Goal: Information Seeking & Learning: Learn about a topic

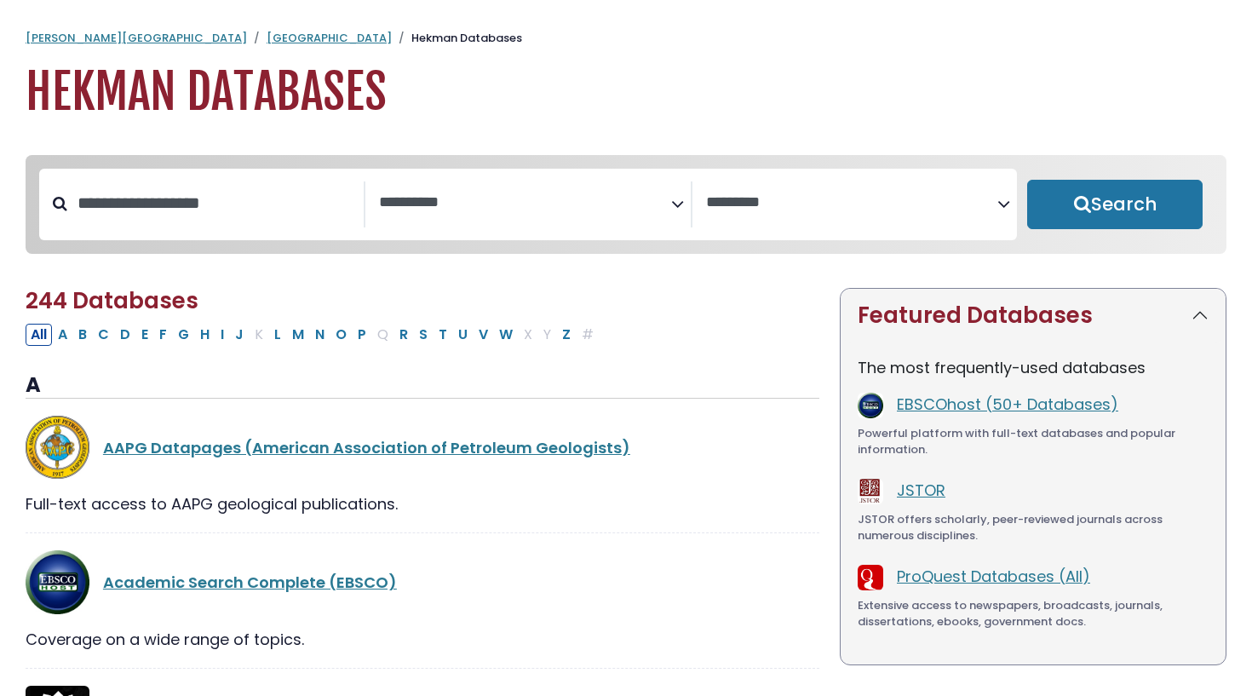
select select "Database Subject Filter"
select select "Database Vendors Filter"
click at [513, 190] on span "Search filters" at bounding box center [524, 200] width 291 height 21
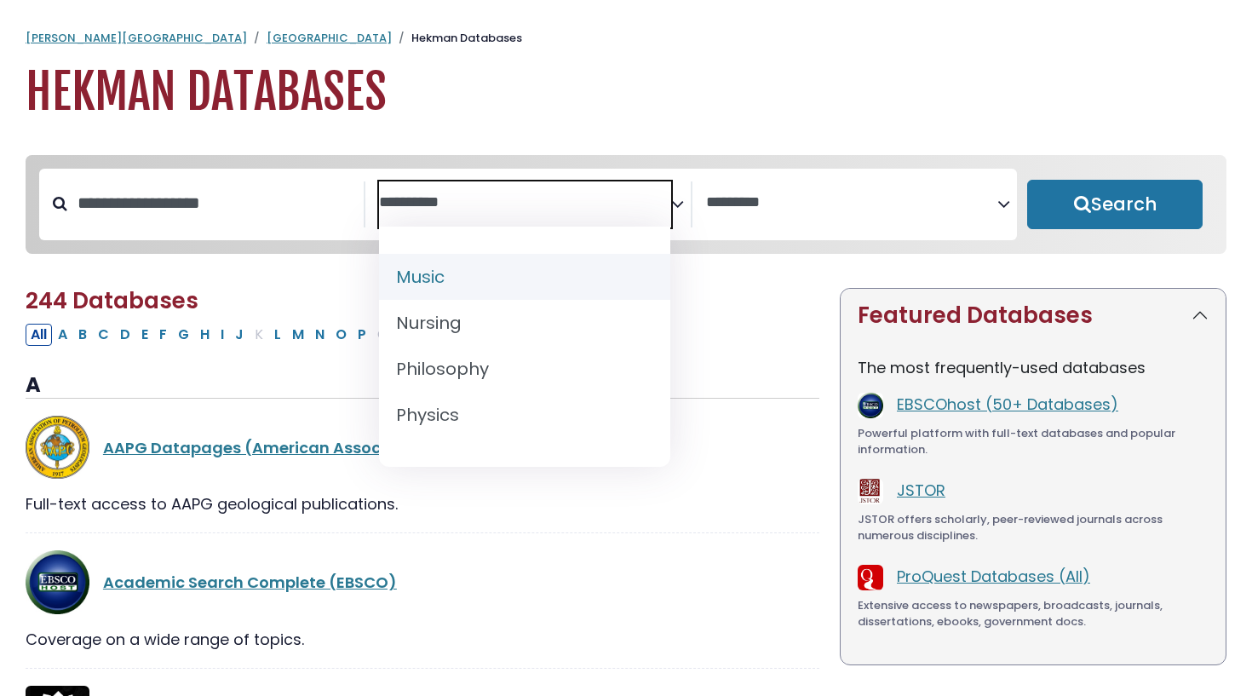
scroll to position [1321, 0]
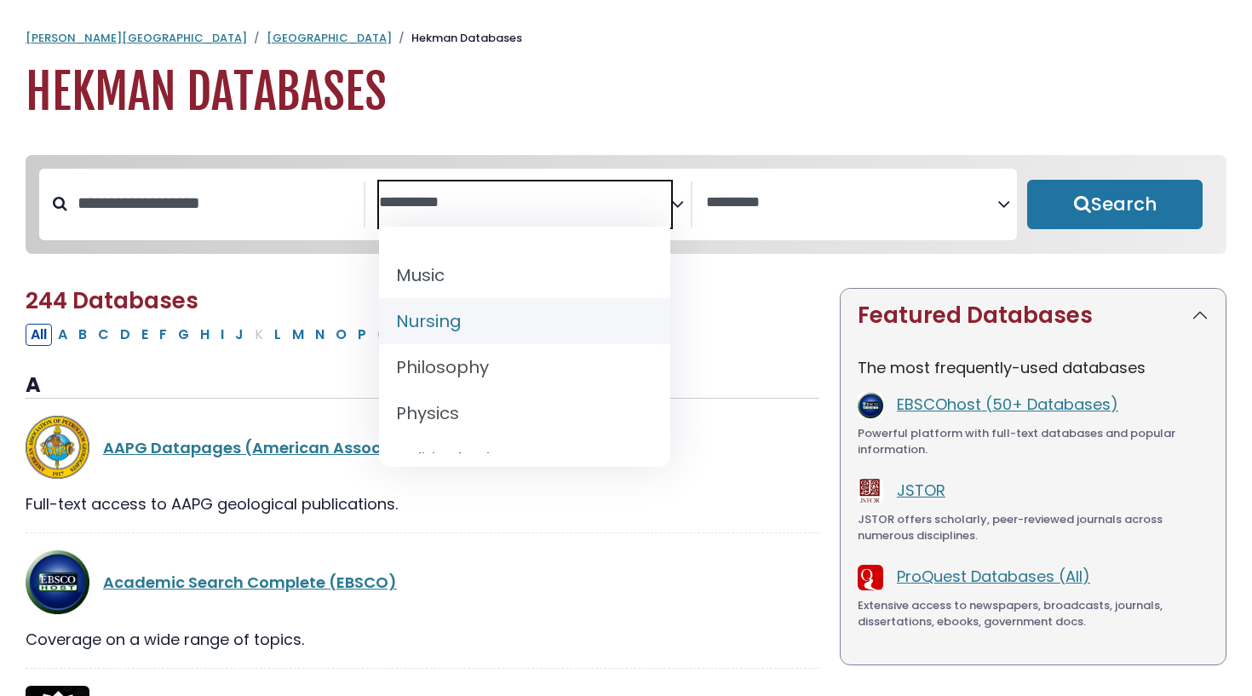
select select "*****"
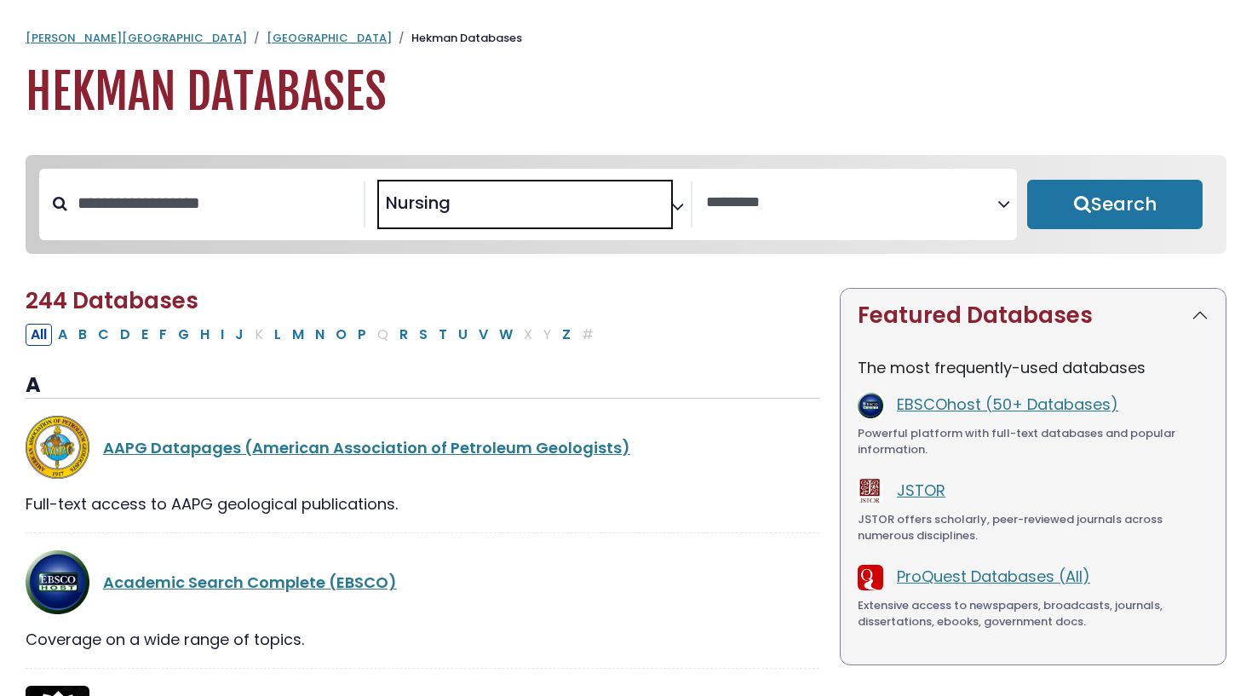
scroll to position [613, 0]
click at [1083, 213] on button "Search" at bounding box center [1114, 204] width 175 height 49
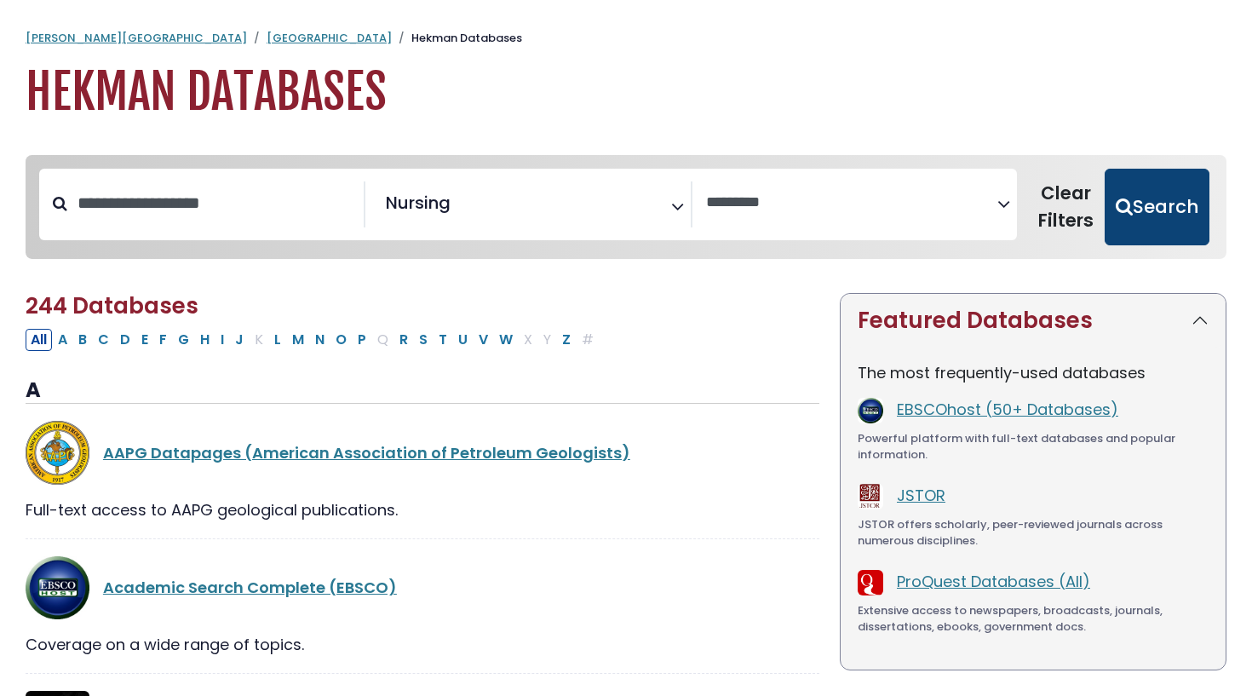
select select "Database Vendors Filter"
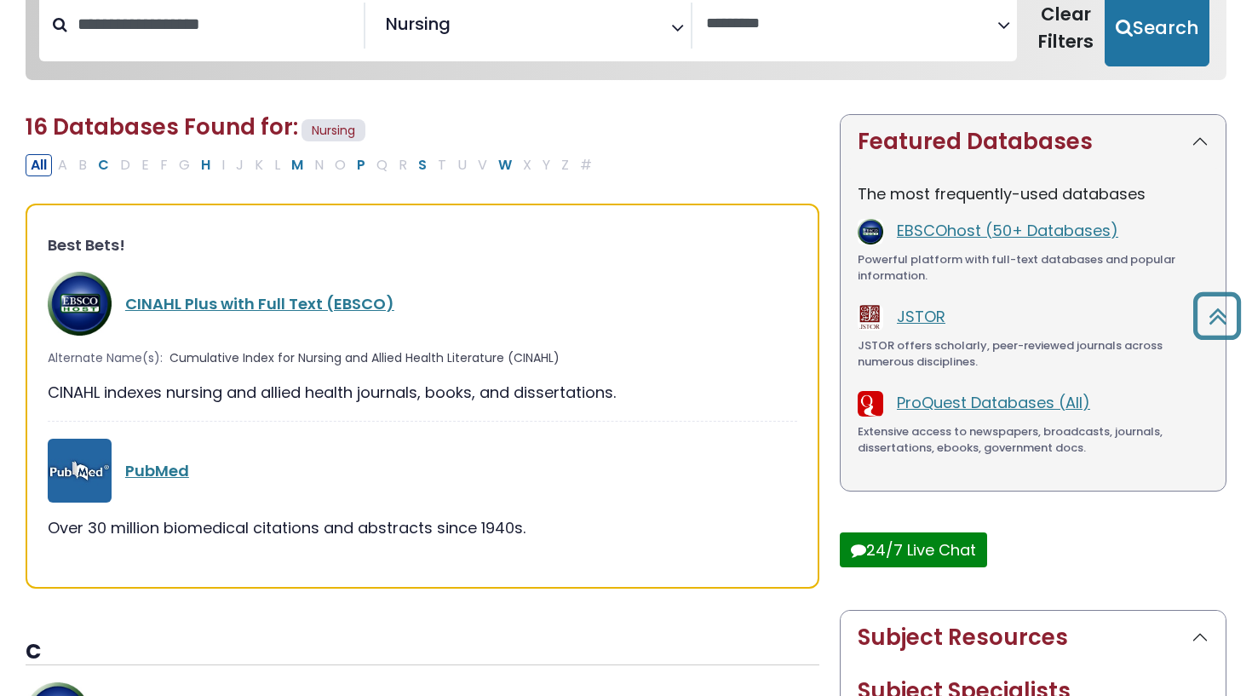
scroll to position [170, 0]
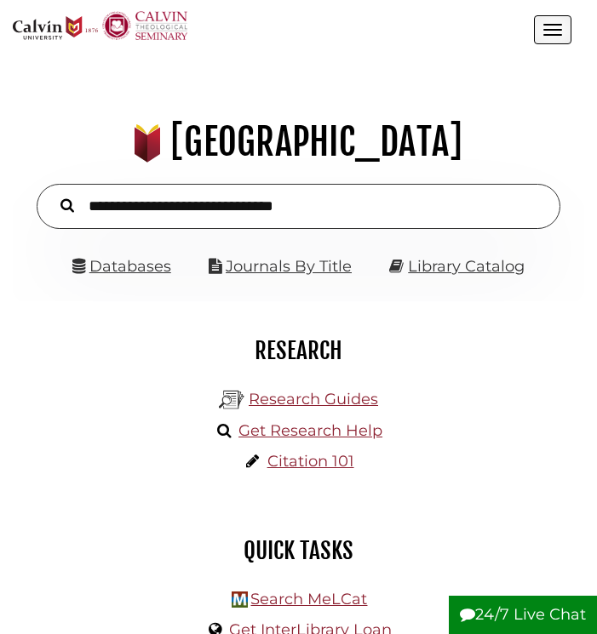
scroll to position [182, 546]
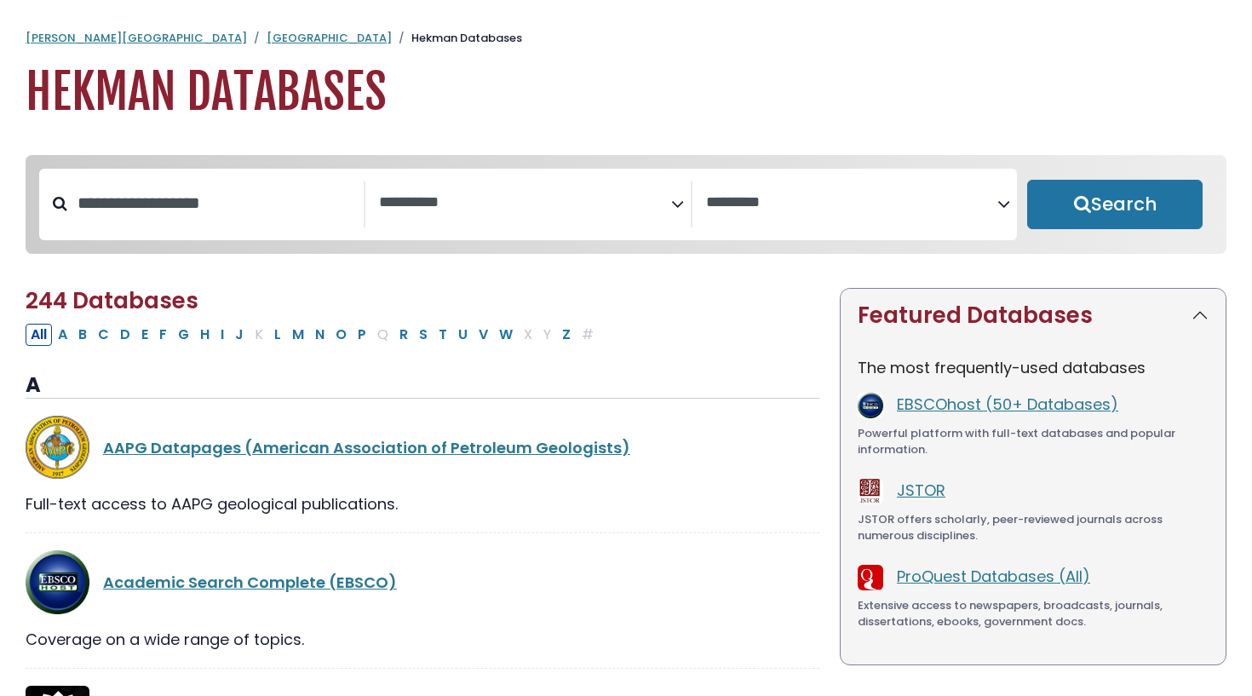
select select "Database Subject Filter"
select select "Database Vendors Filter"
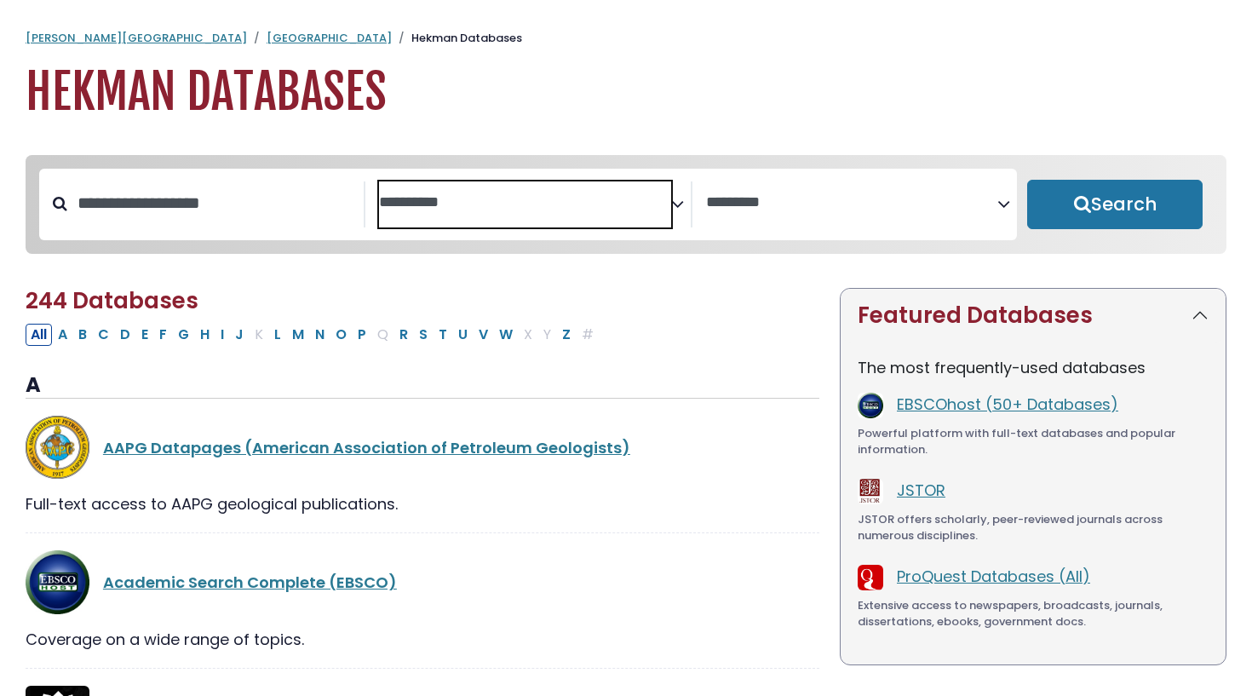
click at [470, 202] on textarea "Search" at bounding box center [524, 203] width 291 height 18
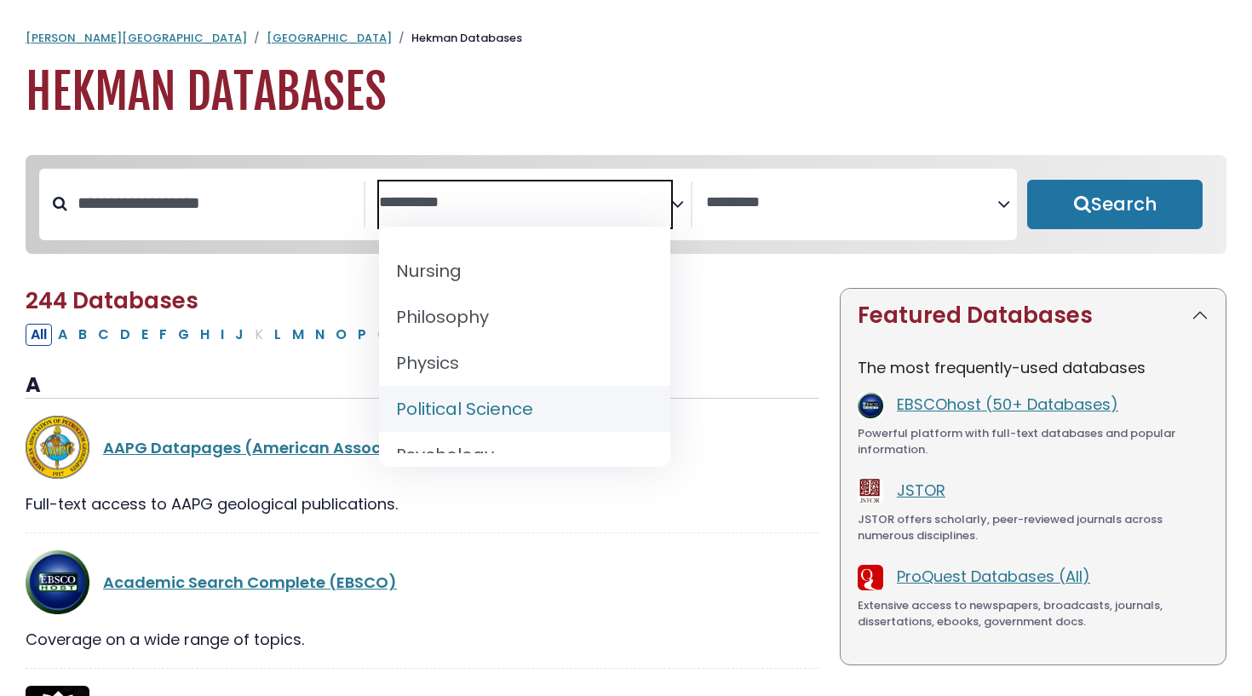
scroll to position [1393, 0]
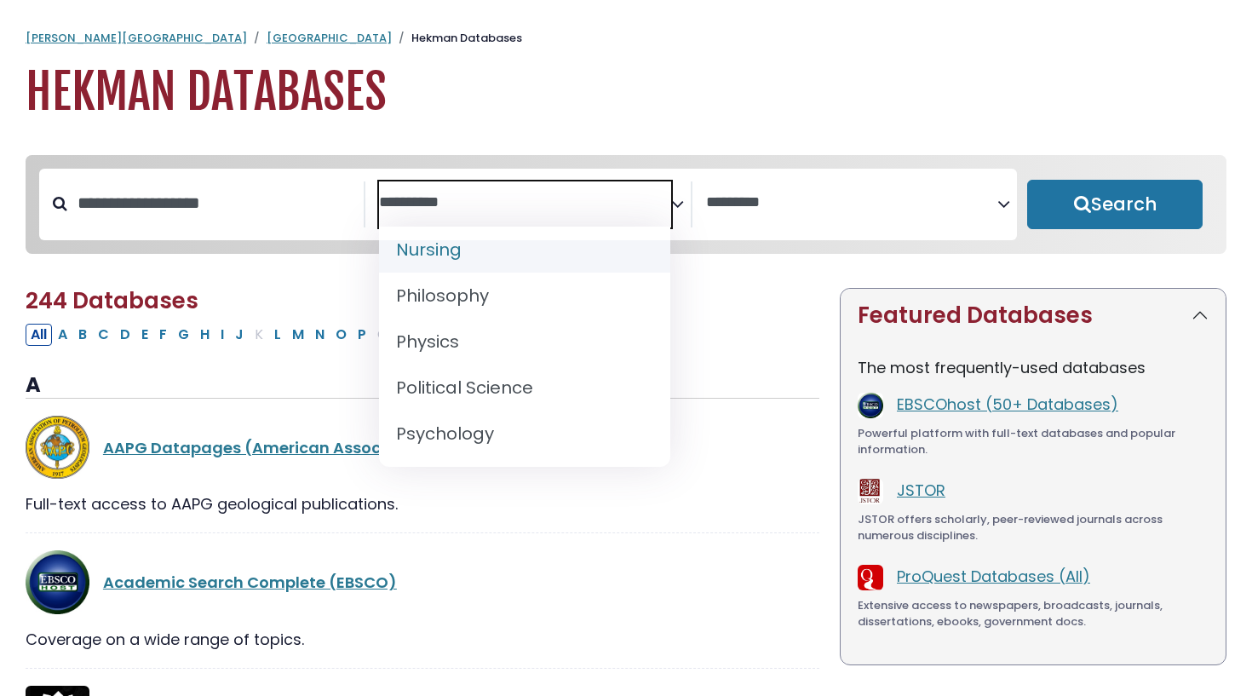
select select "*****"
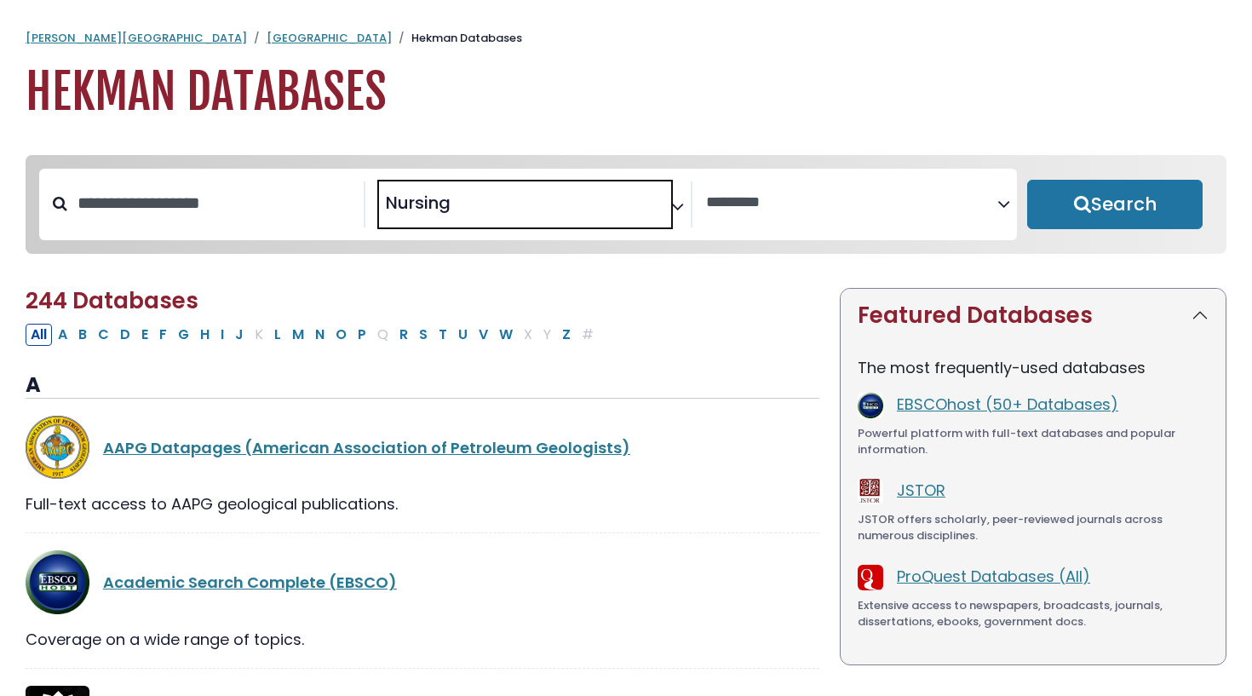
scroll to position [613, 0]
click at [1100, 203] on button "Search" at bounding box center [1114, 204] width 175 height 49
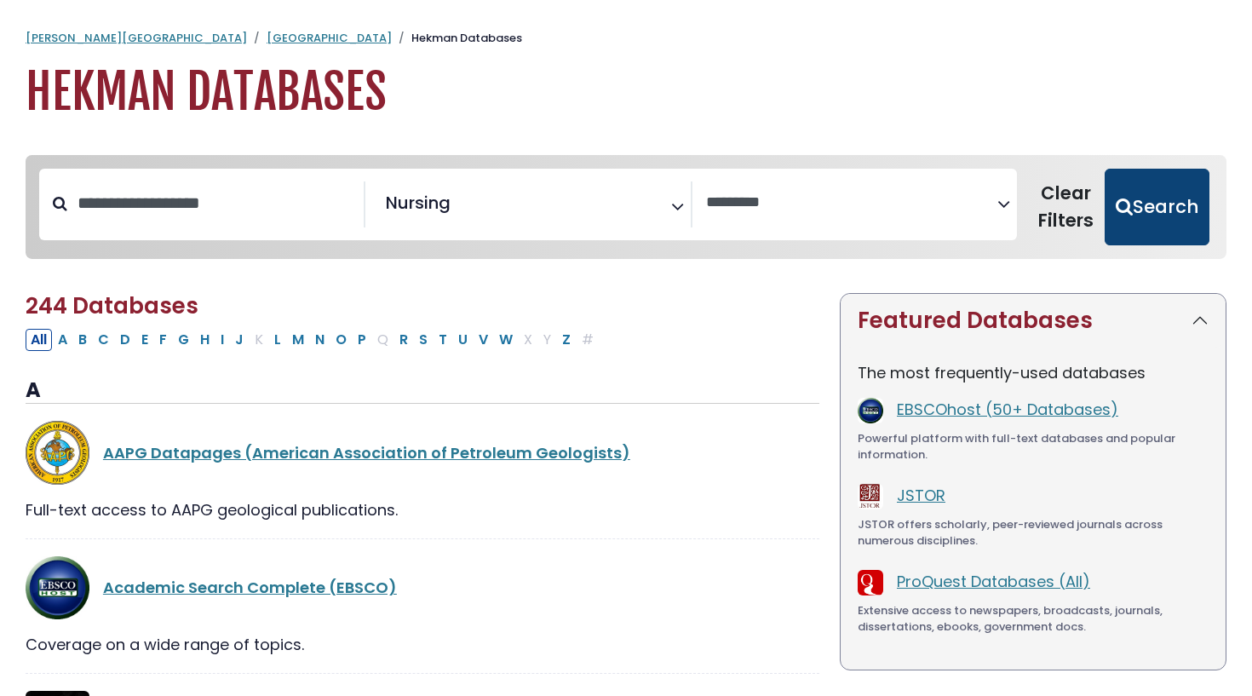
select select "Database Vendors Filter"
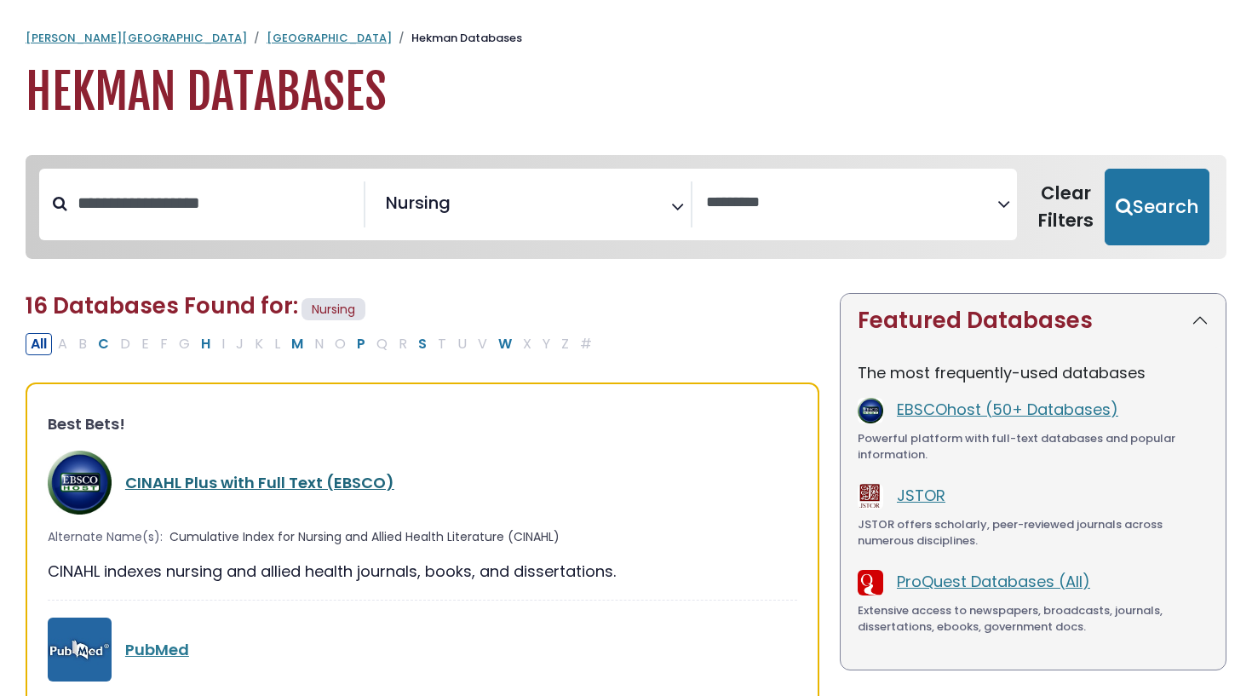
click at [294, 481] on link "CINAHL Plus with Full Text (EBSCO)" at bounding box center [259, 482] width 269 height 21
